Goal: Task Accomplishment & Management: Complete application form

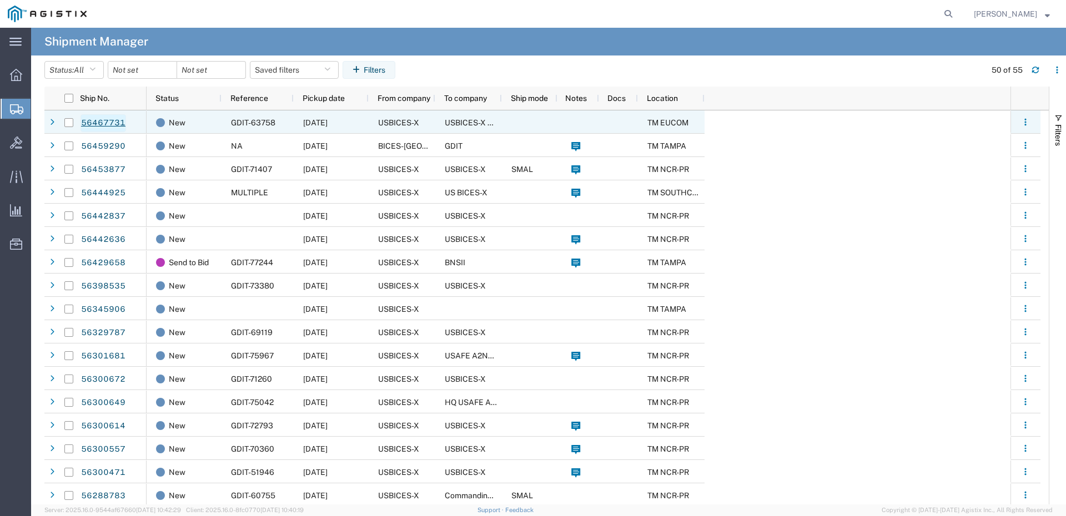
click at [116, 129] on link "56467731" at bounding box center [104, 123] width 46 height 18
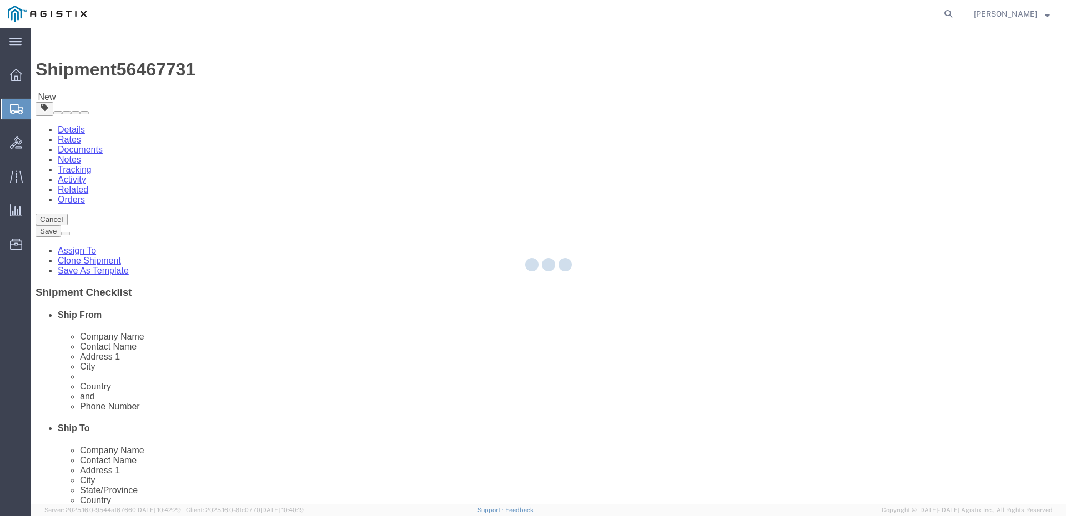
select select "34240"
select select "51996"
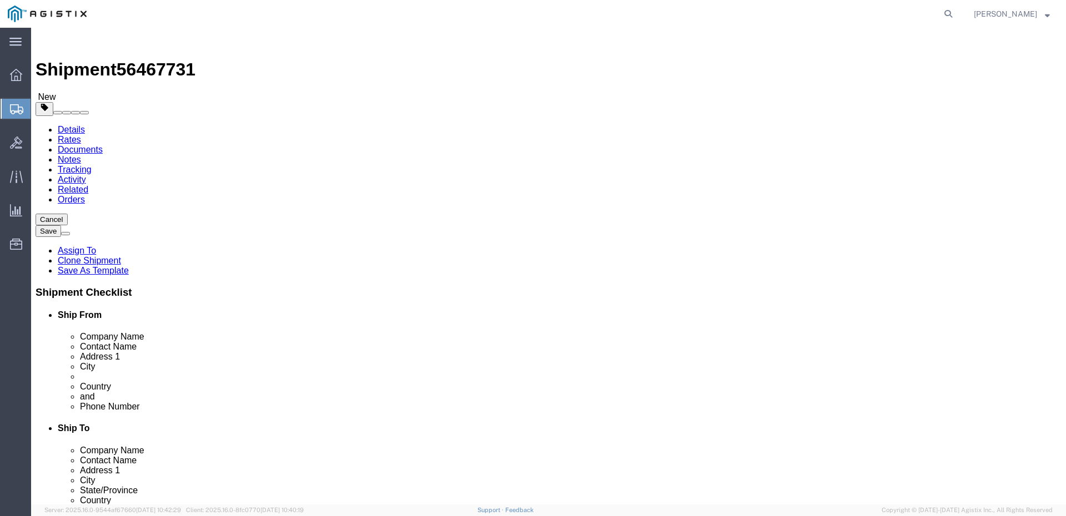
click button "Continue"
click input "text"
select select "CM"
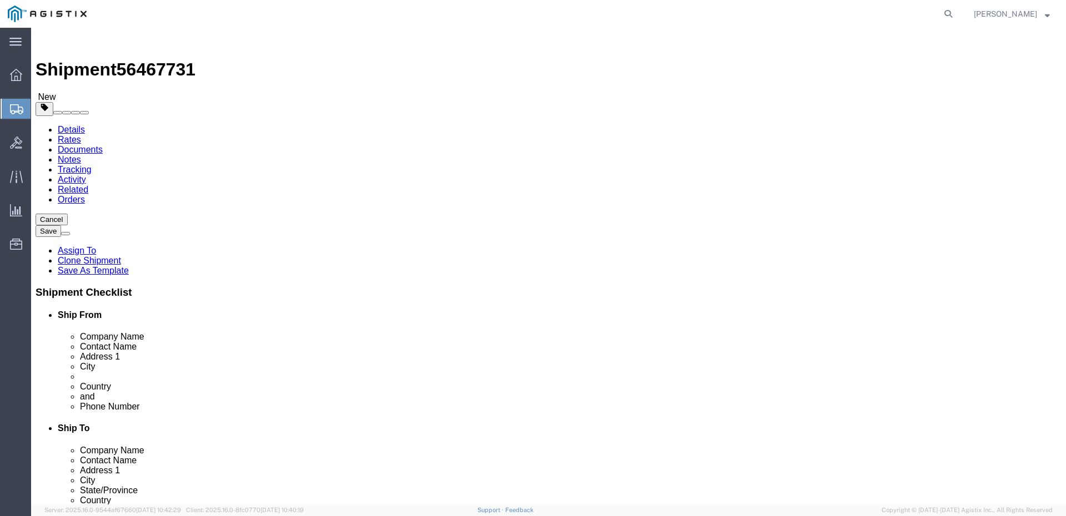
select select "KGS"
click input "text"
type input "45"
type input "58"
type input "21"
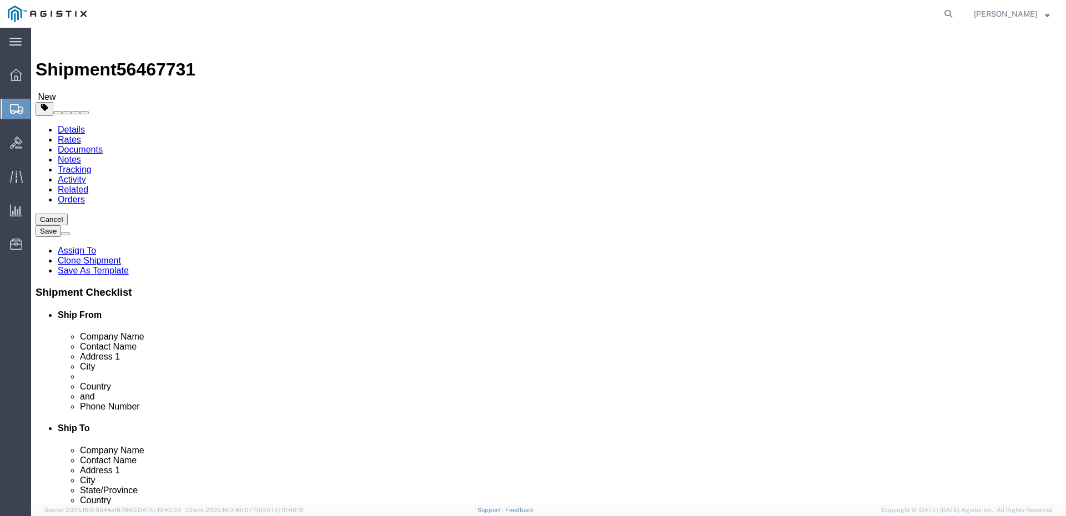
drag, startPoint x: 179, startPoint y: 260, endPoint x: 139, endPoint y: 262, distance: 40.0
click div "Weight 0.00 Select kgs lbs Ship. t°"
type input "7.5"
click link "Add Content"
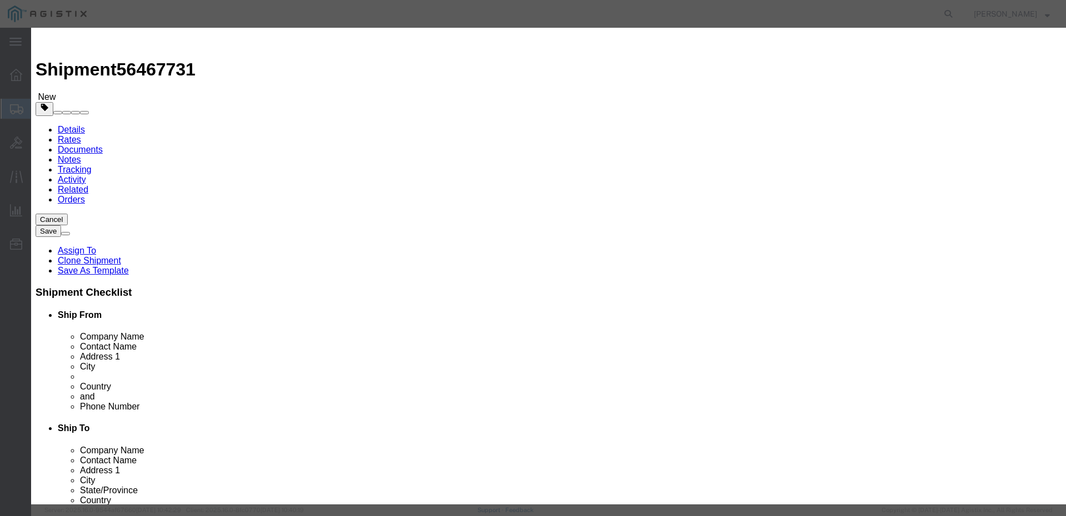
click input "text"
type input "C8200L-1N-4T"
click input "0"
